Goal: Transaction & Acquisition: Purchase product/service

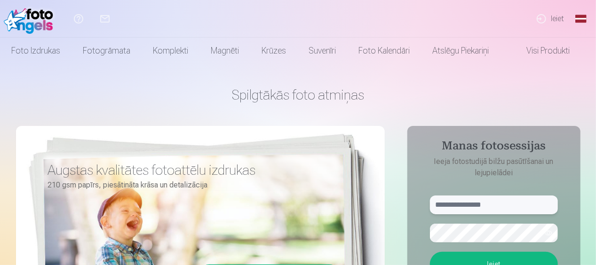
click at [481, 204] on input "text" at bounding box center [494, 205] width 128 height 19
type input "**********"
click at [490, 259] on button "Ieiet" at bounding box center [494, 264] width 128 height 24
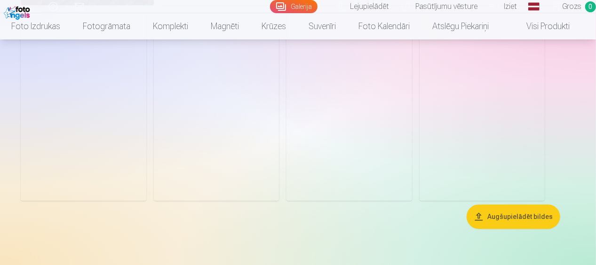
scroll to position [1339, 0]
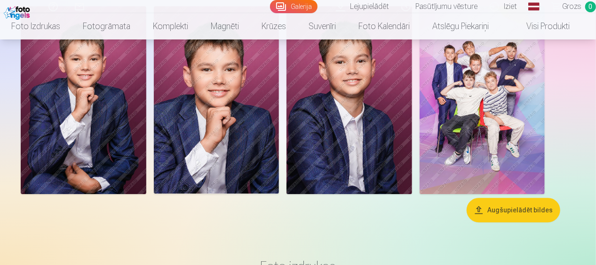
click at [377, 5] on link "Lejupielādēt" at bounding box center [363, 6] width 65 height 13
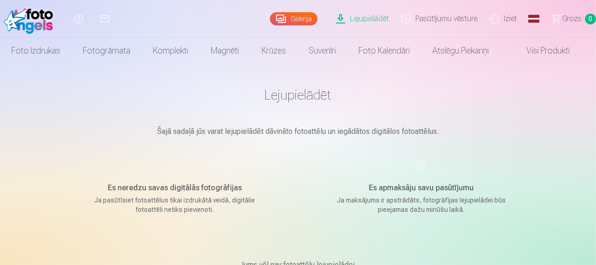
click at [423, 164] on div "Es apmaksāju savu pasūtījumu Ja maksājums ir apstrādāts, fotogrāfijas lejupielā…" at bounding box center [422, 187] width 224 height 55
click at [535, 51] on link "Visi produkti" at bounding box center [540, 51] width 81 height 26
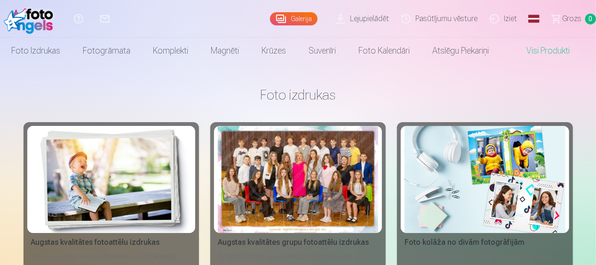
click at [334, 166] on div at bounding box center [298, 179] width 160 height 107
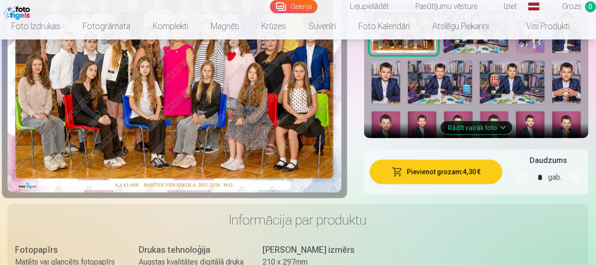
scroll to position [418, 0]
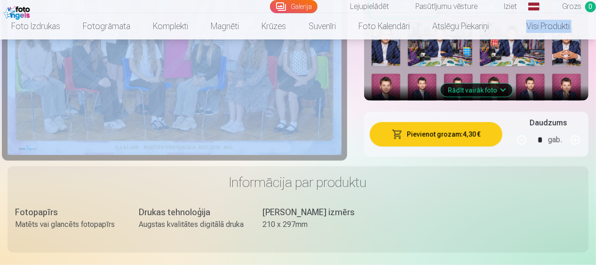
drag, startPoint x: 595, startPoint y: 27, endPoint x: 596, endPoint y: 18, distance: 9.5
click at [574, 81] on img at bounding box center [567, 95] width 29 height 43
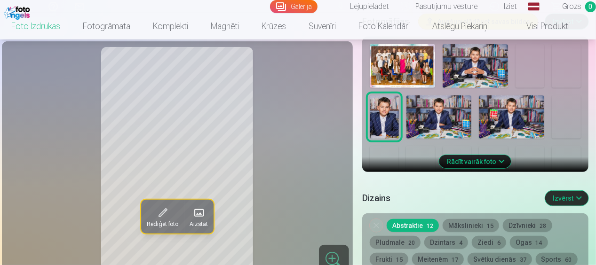
scroll to position [374, 0]
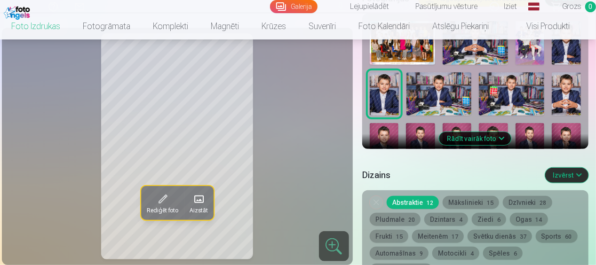
click at [562, 130] on img at bounding box center [566, 144] width 29 height 43
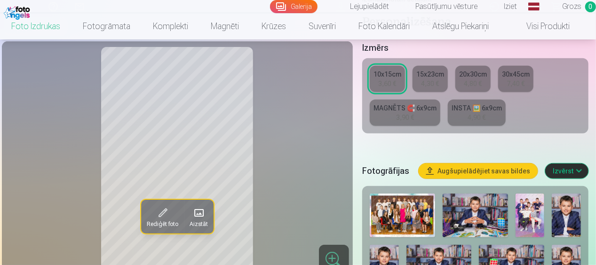
scroll to position [155, 0]
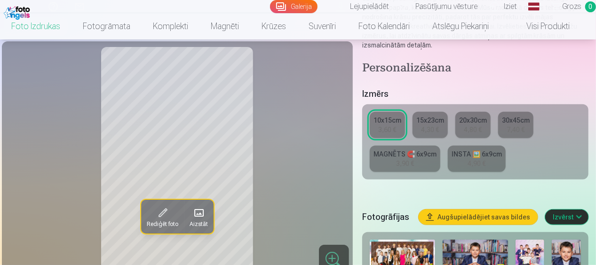
click at [497, 215] on button "Augšupielādējiet savas bildes" at bounding box center [478, 217] width 119 height 15
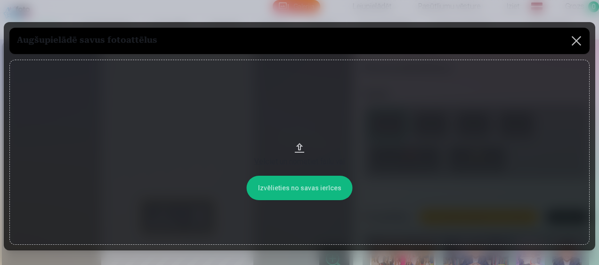
click at [571, 42] on button at bounding box center [576, 41] width 26 height 26
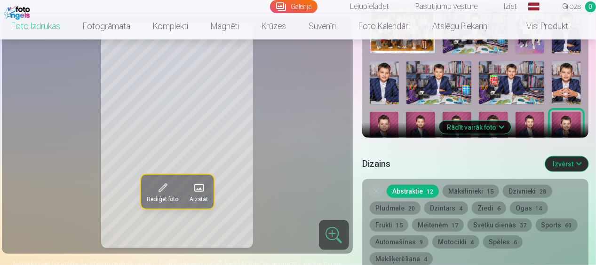
scroll to position [420, 0]
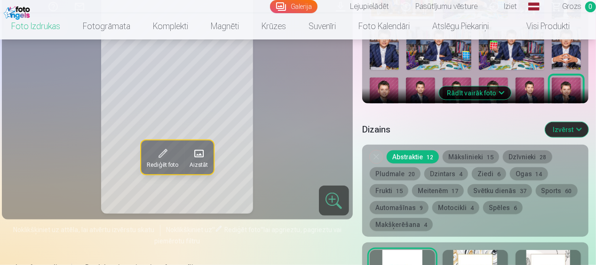
click at [302, 5] on link "Galerija" at bounding box center [294, 6] width 48 height 13
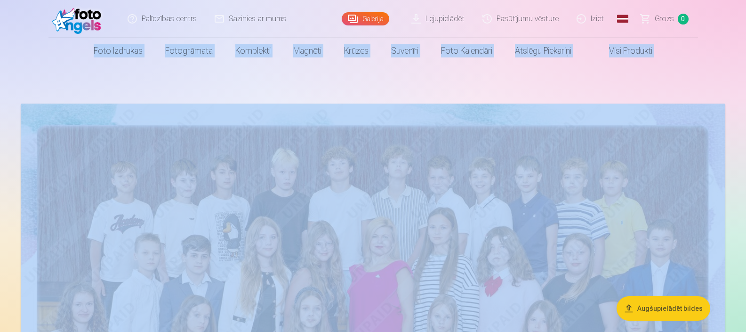
drag, startPoint x: 745, startPoint y: 16, endPoint x: 747, endPoint y: 32, distance: 16.1
click at [596, 32] on html "Palīdzības centrs Sazinies ar mums Galerija Lejupielādēt Pasūtījumu vēsture Izi…" at bounding box center [373, 166] width 746 height 332
click at [596, 40] on nav "Foto izdrukas Augstas kvalitātes fotoattēlu izdrukas 210 gsm papīrs, piesātināt…" at bounding box center [373, 51] width 746 height 26
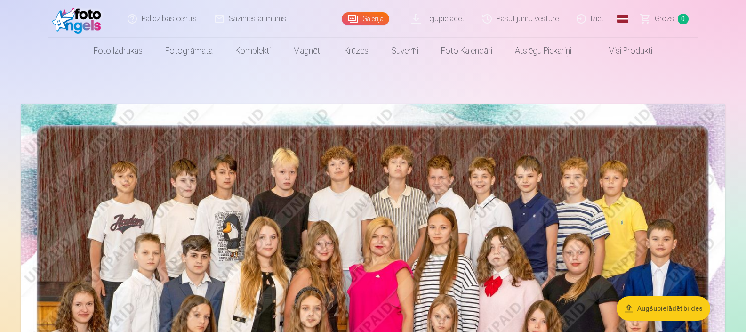
click at [596, 9] on header "Palīdzības centrs Sazinies ar mums Galerija Lejupielādēt Pasūtījumu vēsture Izi…" at bounding box center [373, 32] width 746 height 64
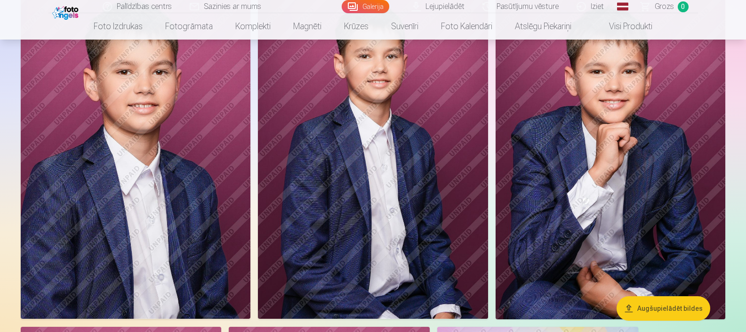
scroll to position [2633, 0]
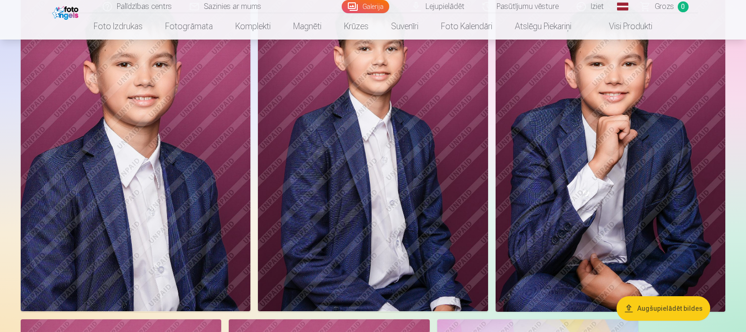
click at [596, 106] on img at bounding box center [611, 139] width 230 height 345
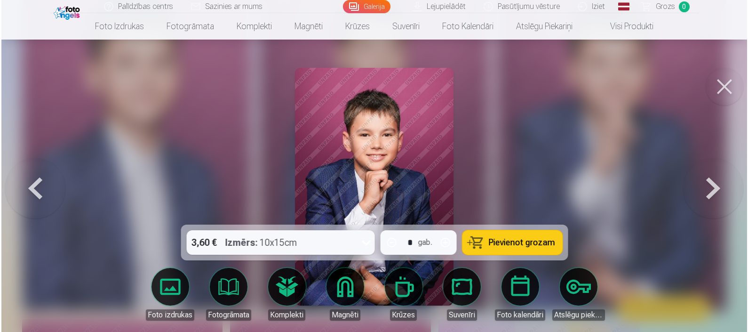
scroll to position [2641, 0]
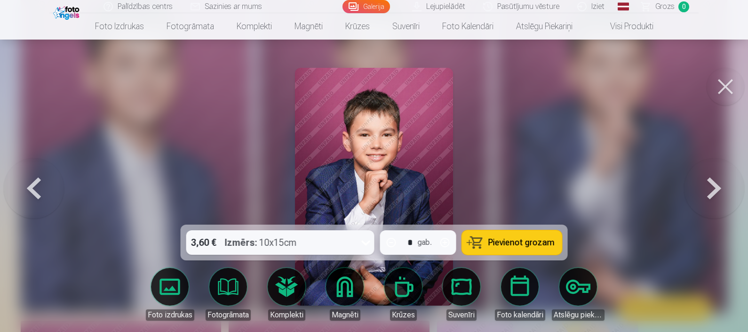
click at [496, 238] on span "Pievienot grozam" at bounding box center [522, 242] width 66 height 8
click at [596, 82] on button at bounding box center [726, 87] width 38 height 38
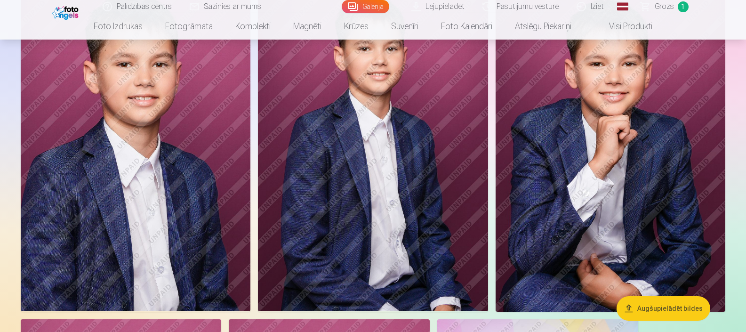
scroll to position [2923, 0]
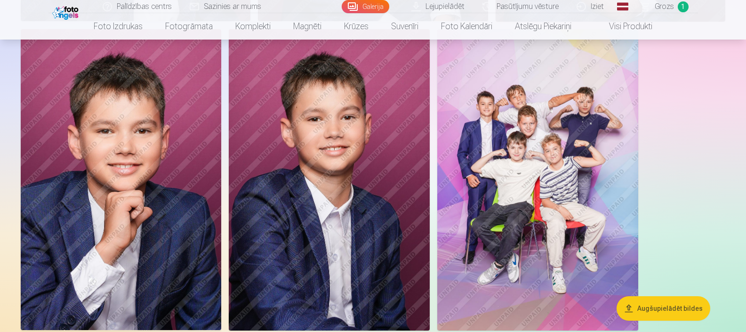
click at [520, 213] on img at bounding box center [537, 179] width 201 height 301
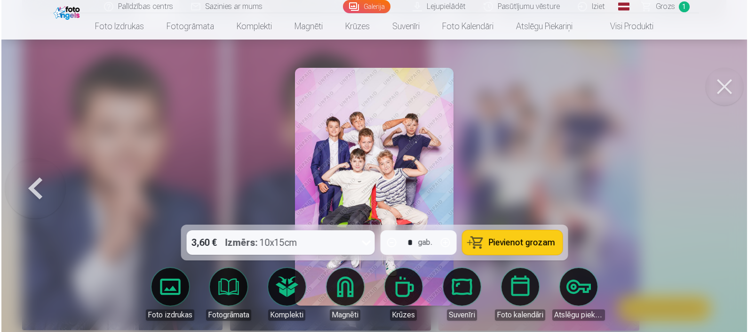
scroll to position [2932, 0]
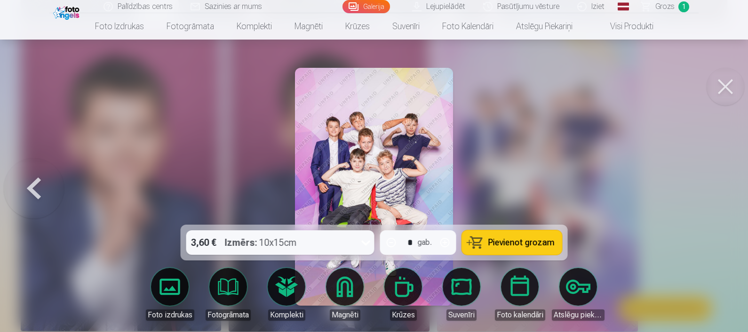
click at [511, 242] on span "Pievienot grozam" at bounding box center [522, 242] width 66 height 8
click at [596, 86] on button at bounding box center [726, 87] width 38 height 38
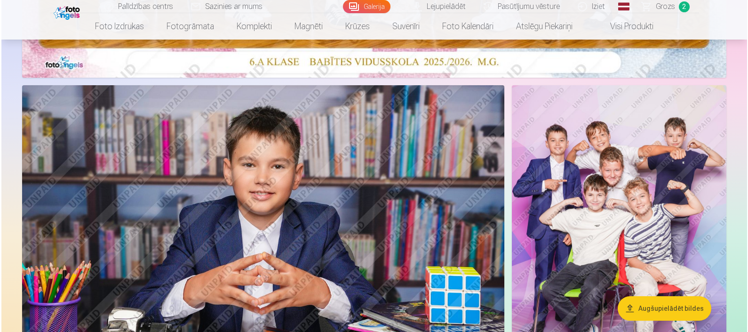
scroll to position [311, 0]
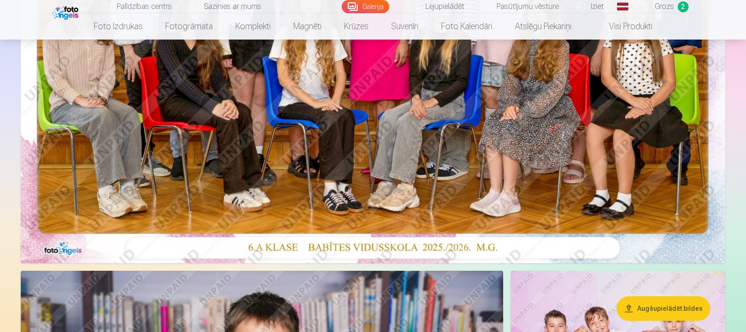
click at [531, 104] on img at bounding box center [373, 28] width 705 height 470
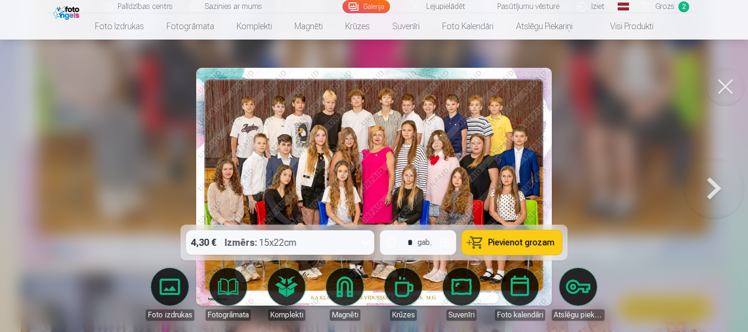
click at [485, 241] on button "Pievienot grozam" at bounding box center [512, 242] width 100 height 24
click at [596, 5] on span "Grozs" at bounding box center [665, 6] width 19 height 11
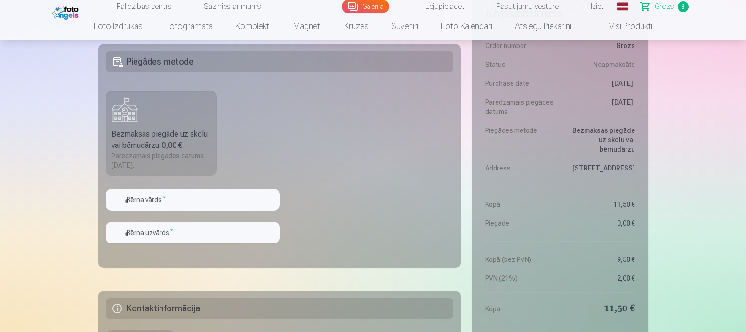
scroll to position [521, 0]
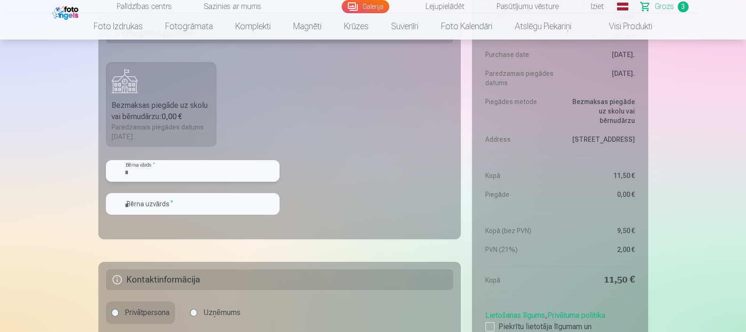
click at [212, 169] on input "text" at bounding box center [193, 171] width 174 height 22
type input "****"
click at [188, 204] on input "text" at bounding box center [193, 204] width 174 height 22
type input "********"
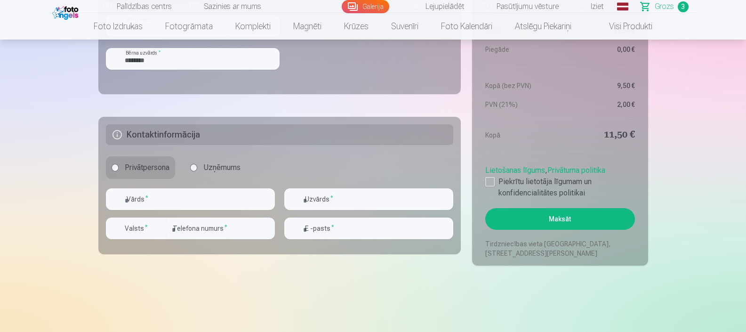
scroll to position [680, 0]
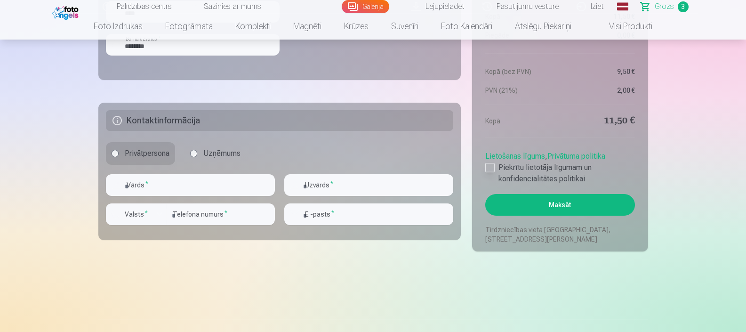
click at [489, 167] on div at bounding box center [489, 167] width 9 height 9
click at [162, 183] on input "text" at bounding box center [190, 185] width 169 height 22
type input "****"
click at [396, 185] on input "text" at bounding box center [368, 185] width 169 height 22
type input "*******"
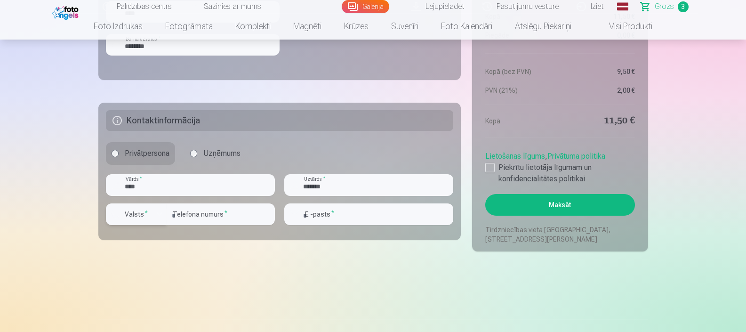
click at [161, 214] on div "button" at bounding box center [159, 214] width 11 height 11
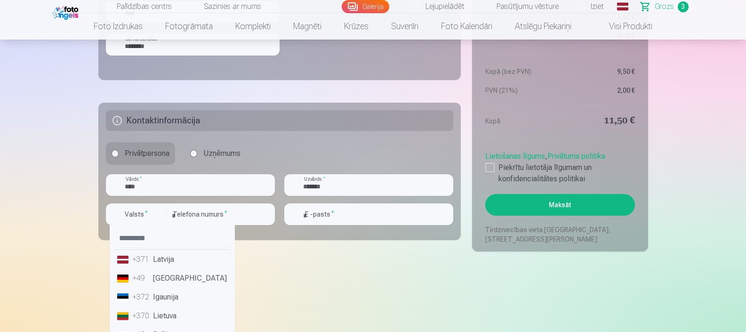
click at [176, 261] on li "+371 Latvija" at bounding box center [171, 259] width 117 height 19
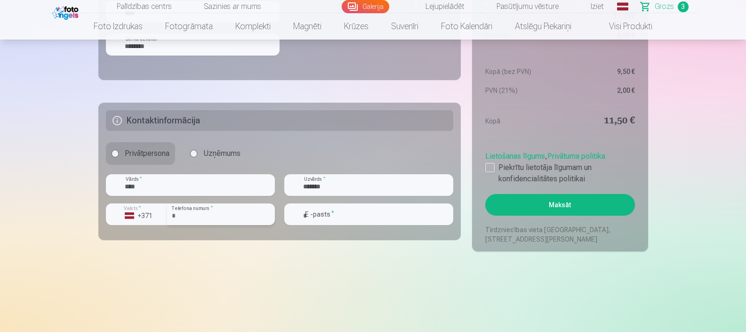
click at [230, 209] on input "number" at bounding box center [221, 214] width 108 height 22
type input "********"
type input "**********"
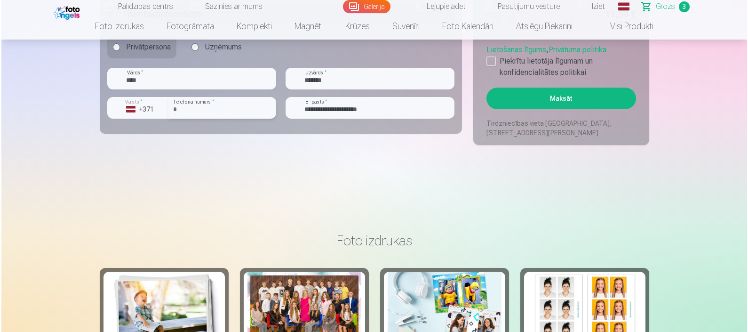
scroll to position [801, 0]
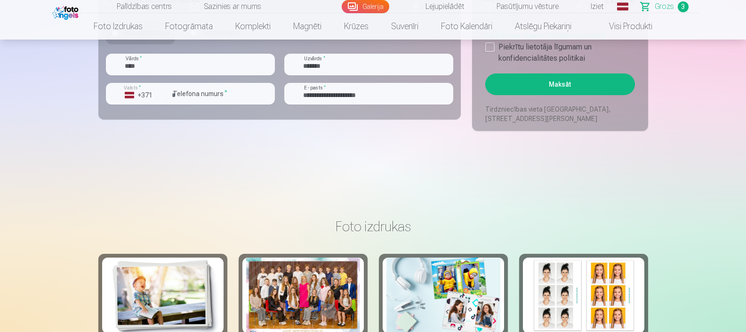
click at [570, 75] on button "Maksāt" at bounding box center [559, 84] width 149 height 22
